Goal: Find specific page/section: Find specific page/section

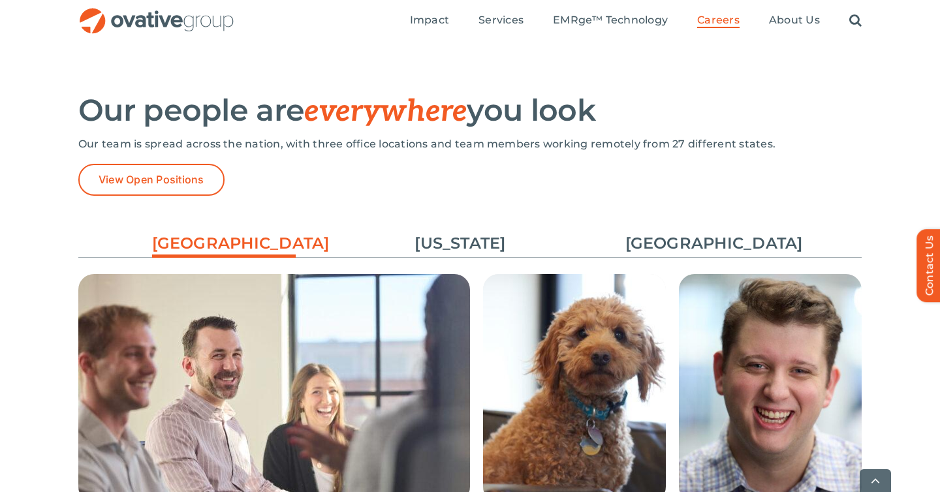
scroll to position [1991, 0]
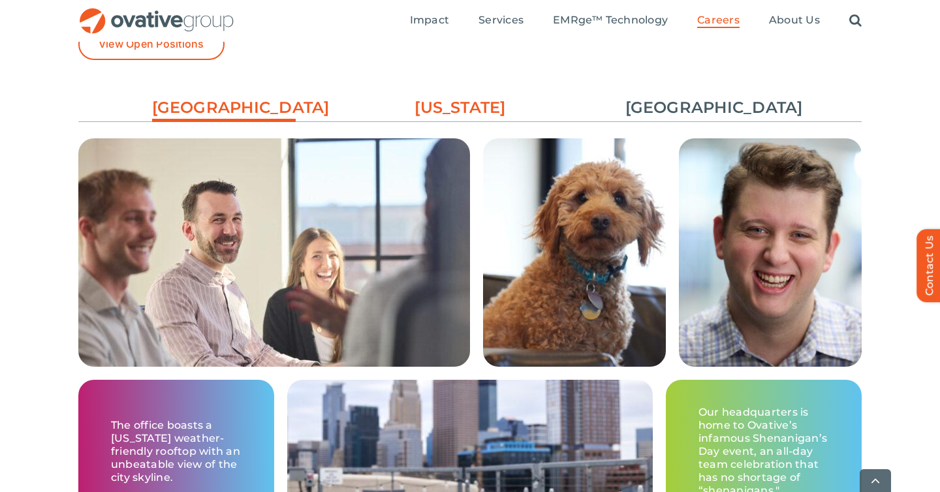
click at [424, 106] on link "[US_STATE]" at bounding box center [460, 108] width 144 height 22
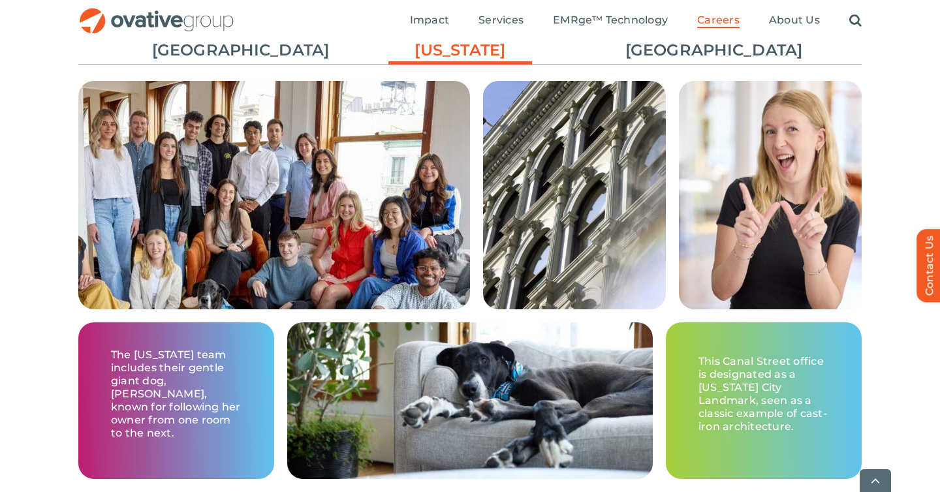
scroll to position [2051, 0]
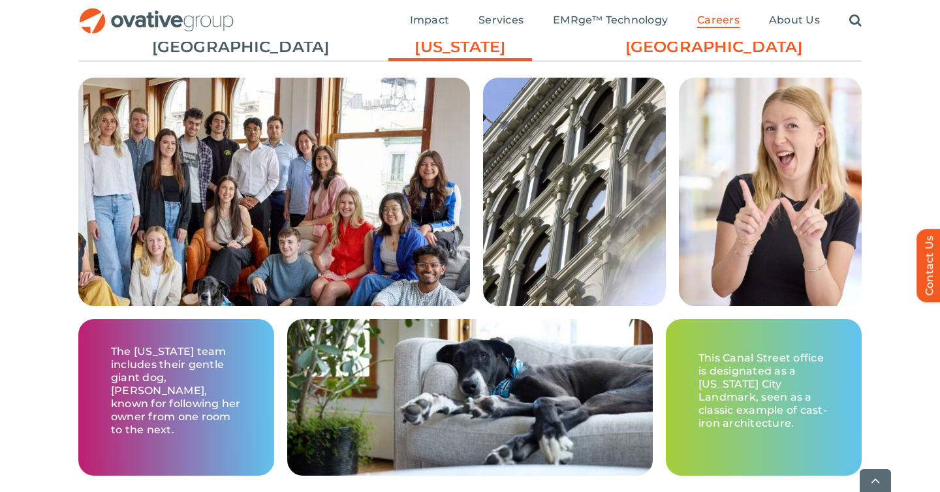
click at [644, 48] on link "[GEOGRAPHIC_DATA]" at bounding box center [697, 47] width 144 height 22
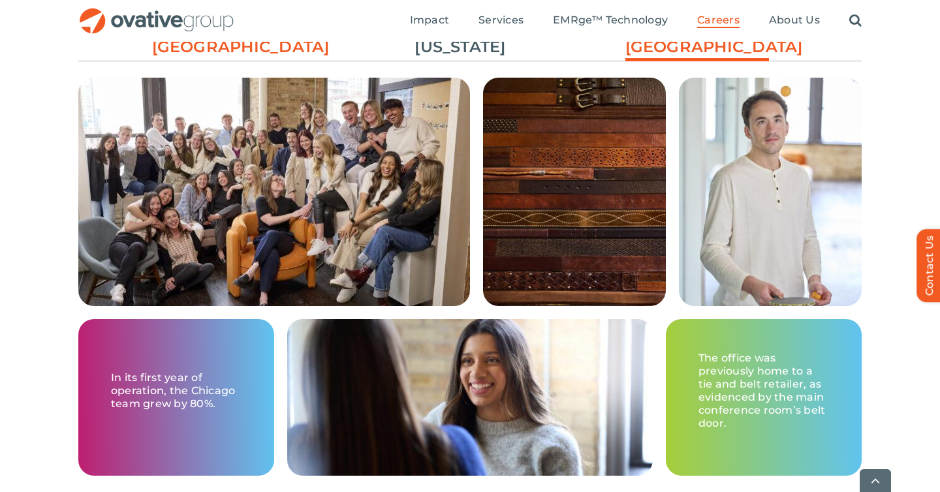
click at [247, 58] on link "[GEOGRAPHIC_DATA]" at bounding box center [224, 47] width 144 height 22
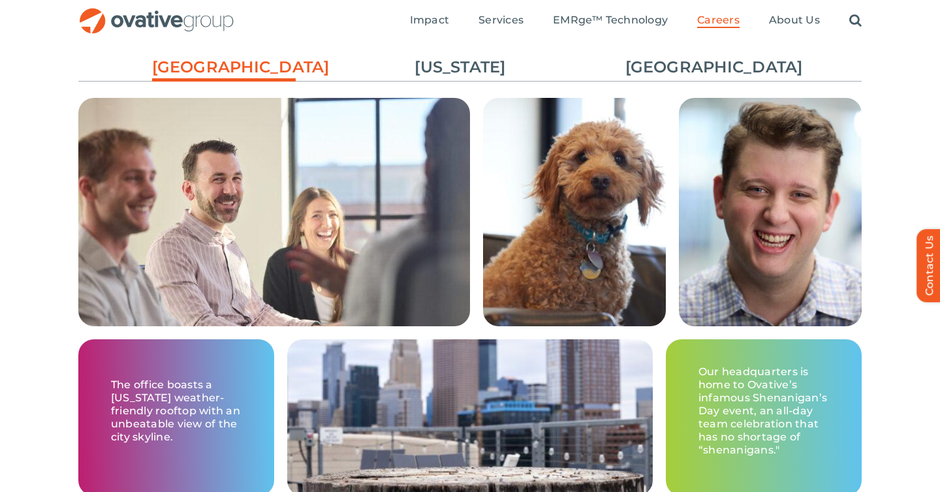
scroll to position [1811, 0]
